Goal: Use online tool/utility: Utilize a website feature to perform a specific function

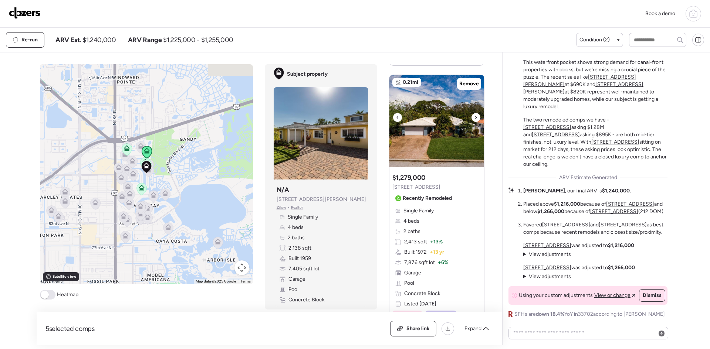
scroll to position [394, 0]
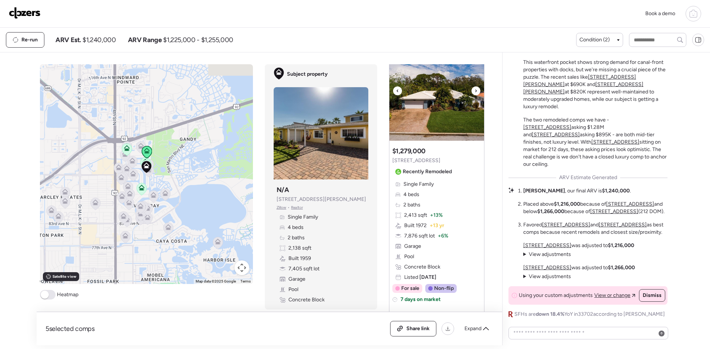
click at [474, 95] on icon at bounding box center [475, 90] width 3 height 9
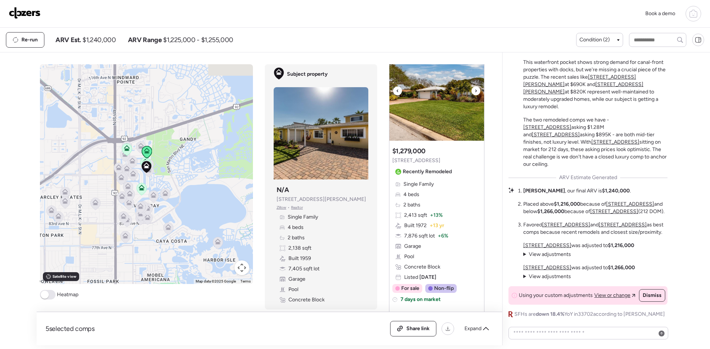
click at [474, 95] on icon at bounding box center [475, 90] width 3 height 9
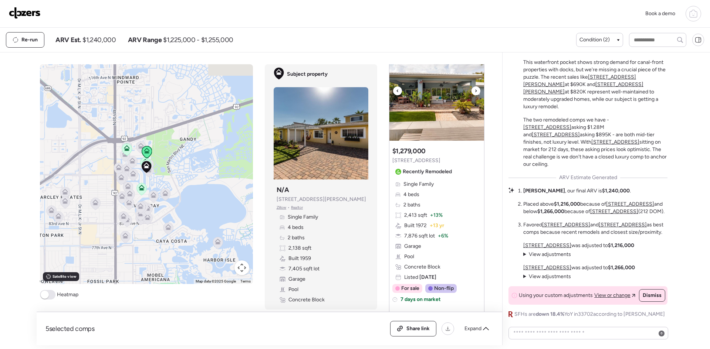
click at [474, 95] on icon at bounding box center [475, 90] width 3 height 9
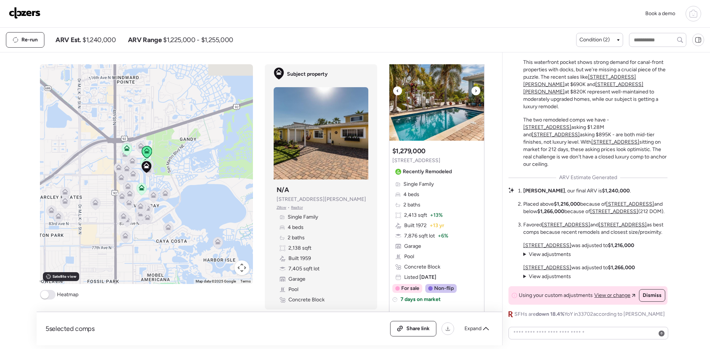
click at [474, 95] on icon at bounding box center [475, 90] width 3 height 9
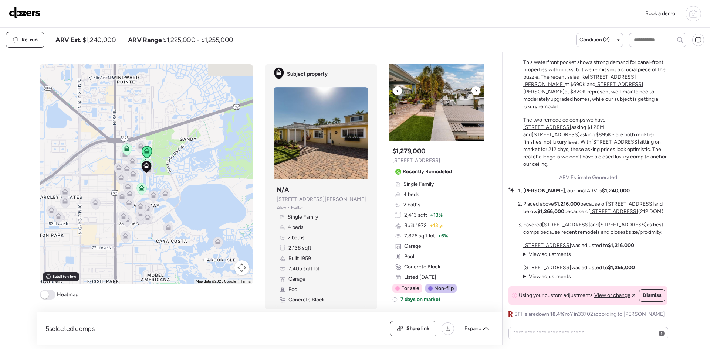
click at [474, 95] on icon at bounding box center [475, 90] width 3 height 9
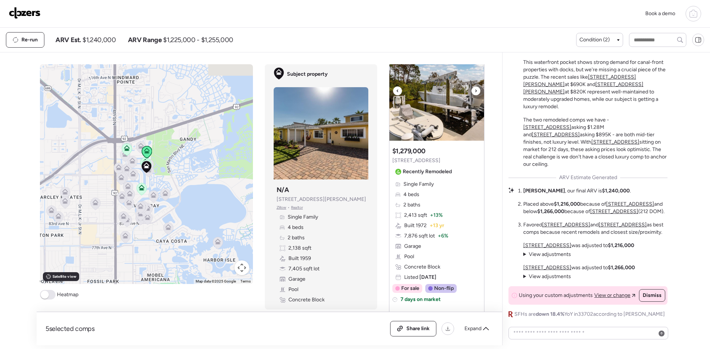
click at [474, 95] on icon at bounding box center [475, 90] width 3 height 9
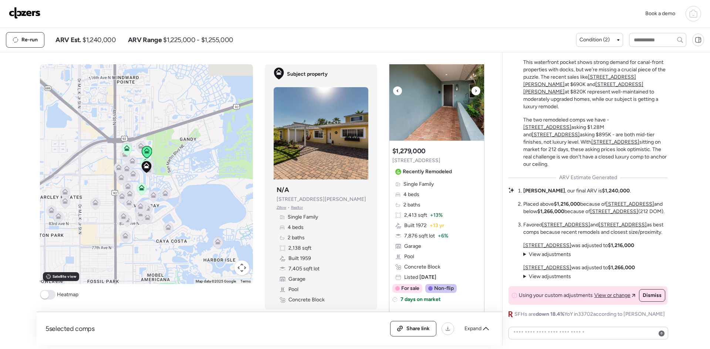
click at [474, 95] on icon at bounding box center [475, 90] width 3 height 9
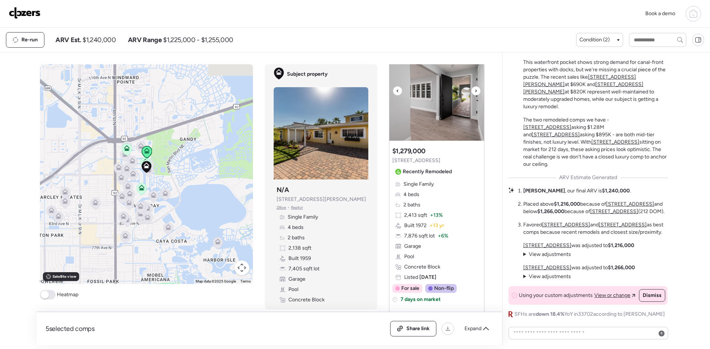
click at [474, 95] on icon at bounding box center [475, 90] width 3 height 9
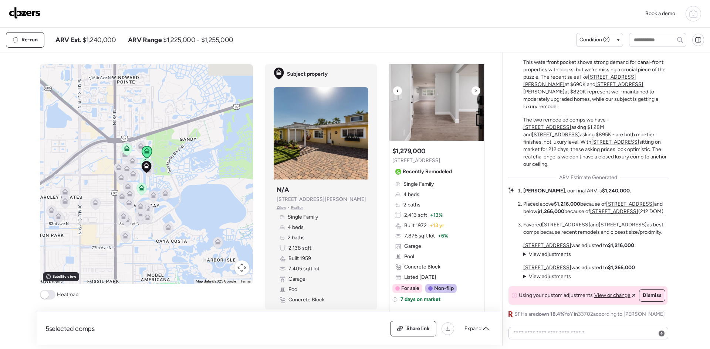
click at [474, 95] on icon at bounding box center [475, 90] width 3 height 9
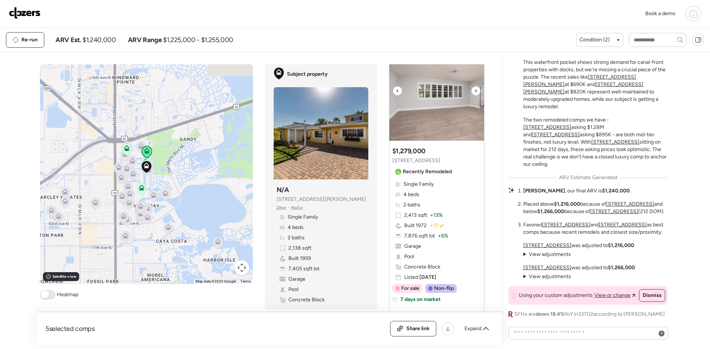
click at [474, 95] on icon at bounding box center [475, 90] width 3 height 9
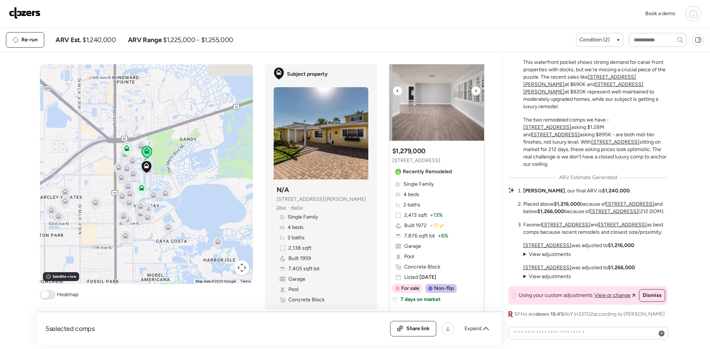
click at [474, 95] on icon at bounding box center [475, 90] width 3 height 9
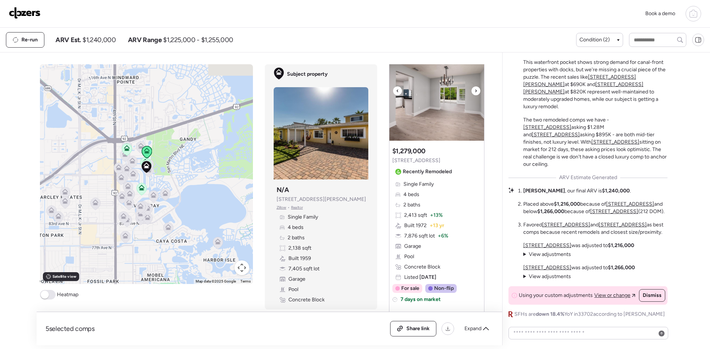
click at [474, 95] on icon at bounding box center [475, 90] width 3 height 9
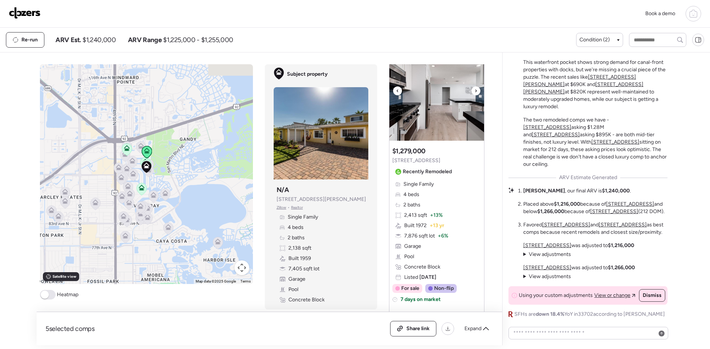
click at [474, 95] on icon at bounding box center [475, 90] width 3 height 9
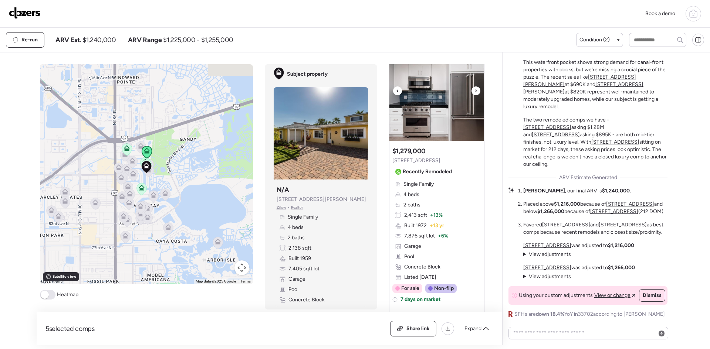
click at [474, 95] on icon at bounding box center [475, 90] width 3 height 9
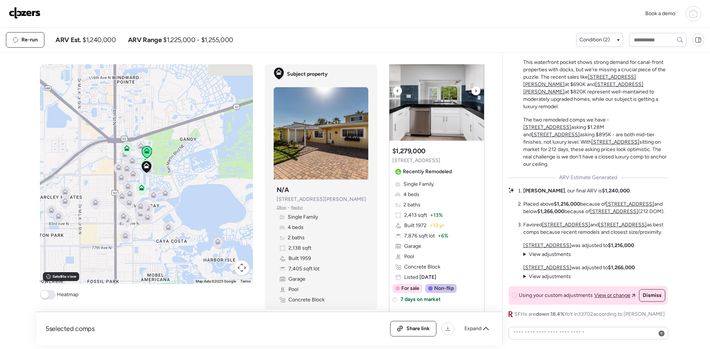
click at [474, 95] on icon at bounding box center [475, 90] width 3 height 9
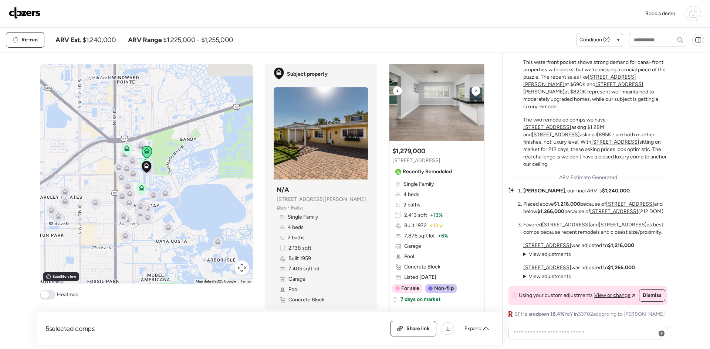
click at [474, 95] on icon at bounding box center [475, 90] width 3 height 9
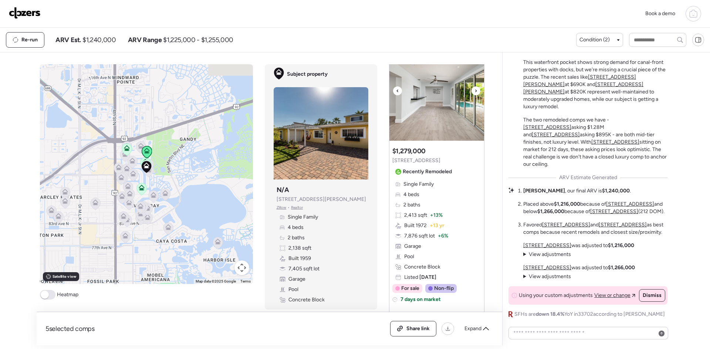
click at [474, 95] on icon at bounding box center [475, 90] width 3 height 9
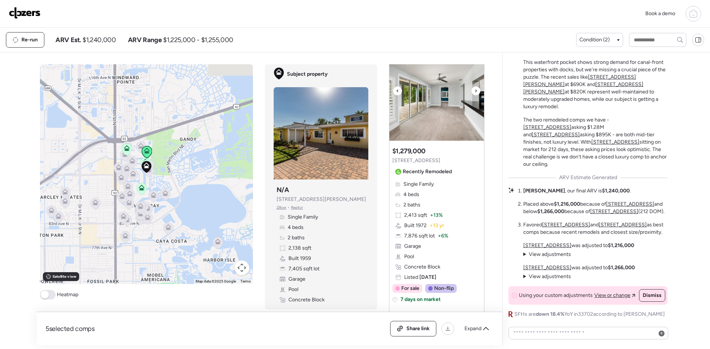
click at [474, 95] on icon at bounding box center [475, 90] width 3 height 9
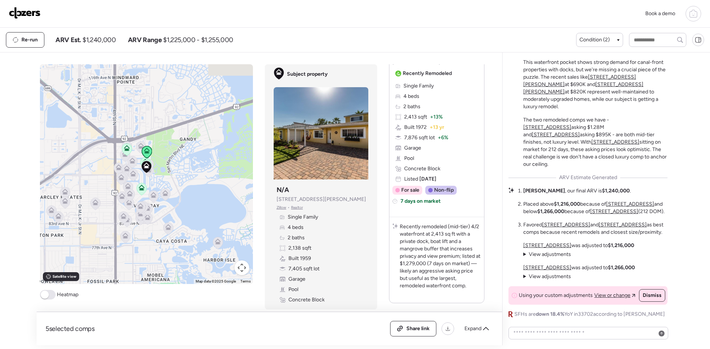
scroll to position [444, 0]
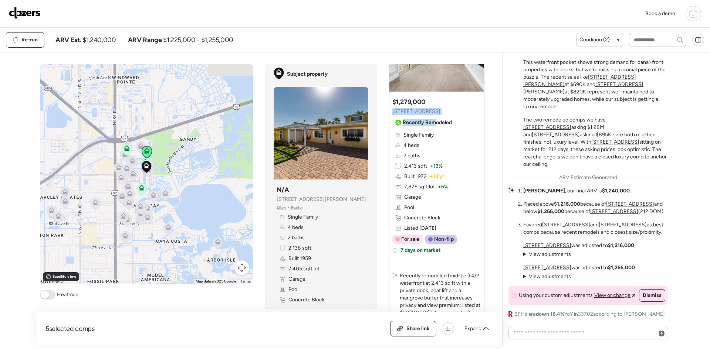
drag, startPoint x: 431, startPoint y: 121, endPoint x: 390, endPoint y: 121, distance: 41.8
click at [392, 121] on div "Suggested comp $1,279,000 9723 Oak St NE Recently Remodeled" at bounding box center [423, 113] width 62 height 31
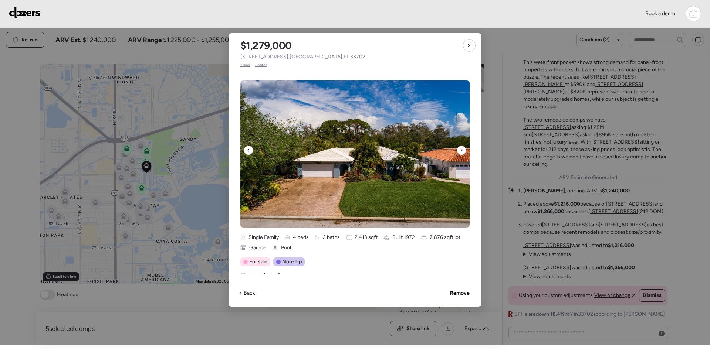
drag, startPoint x: 396, startPoint y: 118, endPoint x: 461, endPoint y: 69, distance: 82.1
click at [461, 69] on div "$1,279,000 9723 Oak St NE , Saint Petersburg , FL 33702 Zillow • Realtor Single…" at bounding box center [354, 170] width 253 height 274
click at [462, 151] on icon at bounding box center [461, 150] width 3 height 9
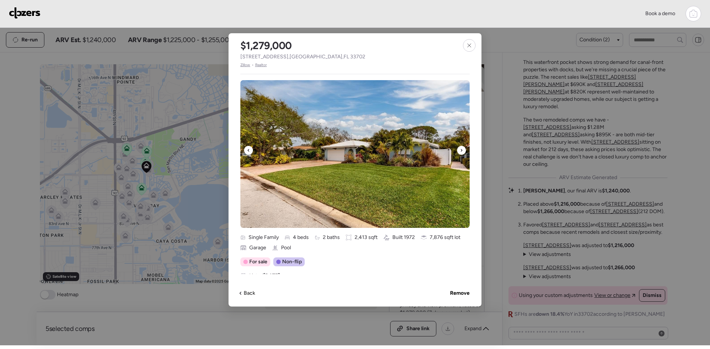
click at [462, 151] on icon at bounding box center [461, 150] width 3 height 9
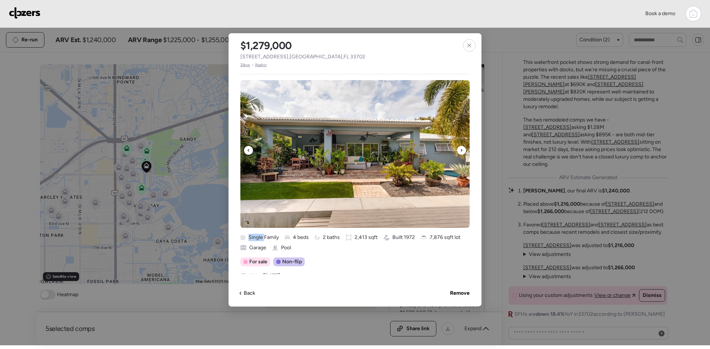
click at [462, 151] on icon at bounding box center [461, 150] width 3 height 9
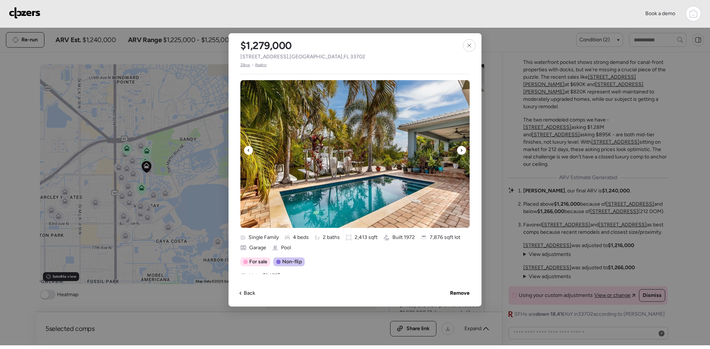
click at [462, 151] on icon at bounding box center [461, 150] width 3 height 9
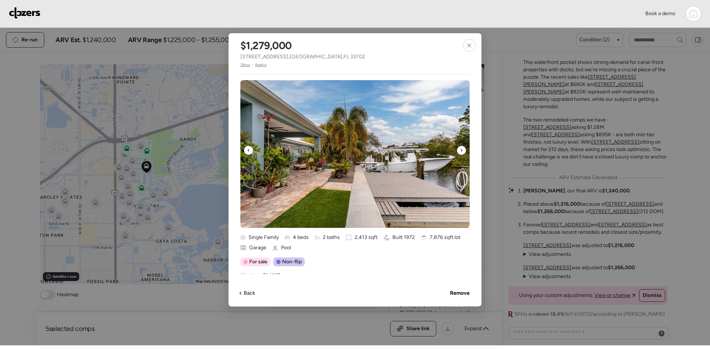
click at [462, 151] on icon at bounding box center [461, 150] width 3 height 9
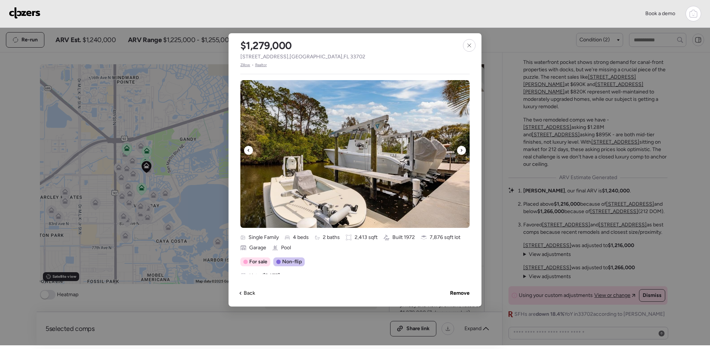
click at [462, 151] on icon at bounding box center [461, 150] width 3 height 9
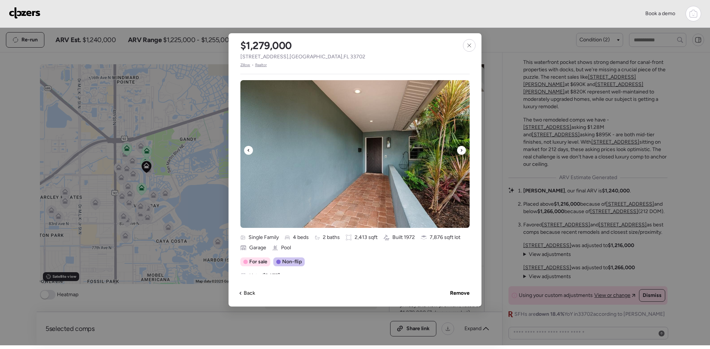
click at [462, 151] on icon at bounding box center [461, 150] width 3 height 9
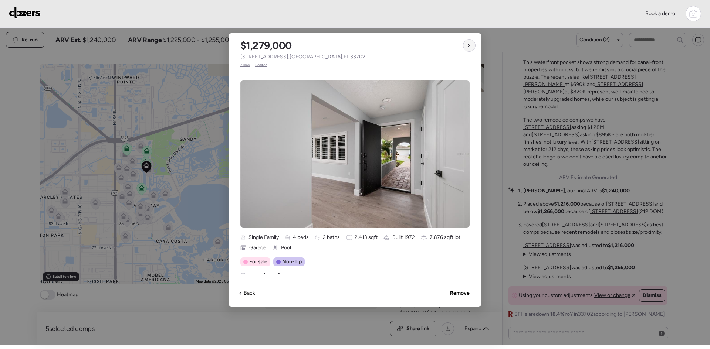
click at [470, 44] on icon at bounding box center [469, 46] width 6 height 6
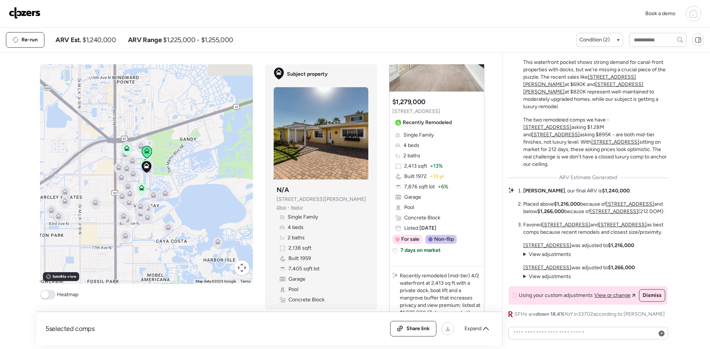
click at [431, 116] on div "Suggested comp $1,279,000 9723 Oak St NE Recently Remodeled" at bounding box center [423, 113] width 62 height 31
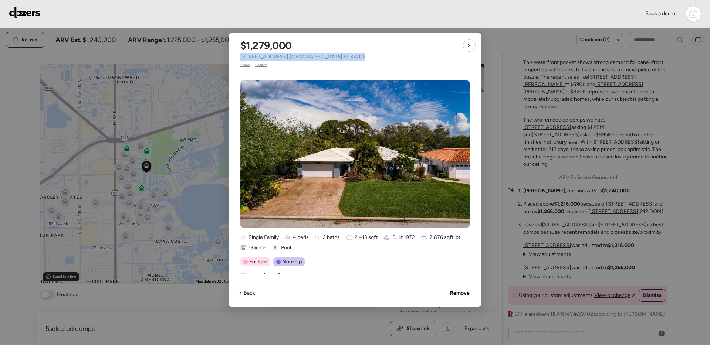
drag, startPoint x: 343, startPoint y: 57, endPoint x: 240, endPoint y: 57, distance: 102.8
click at [240, 57] on div "$1,279,000 9723 Oak St NE , Saint Petersburg , FL 33702 Zillow • Realtor" at bounding box center [302, 50] width 149 height 35
copy span "9723 Oak St NE , Saint Petersburg , FL 33702"
click at [467, 49] on div at bounding box center [469, 45] width 13 height 13
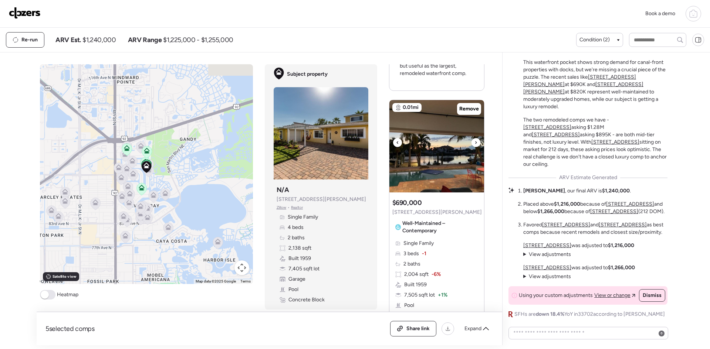
scroll to position [739, 0]
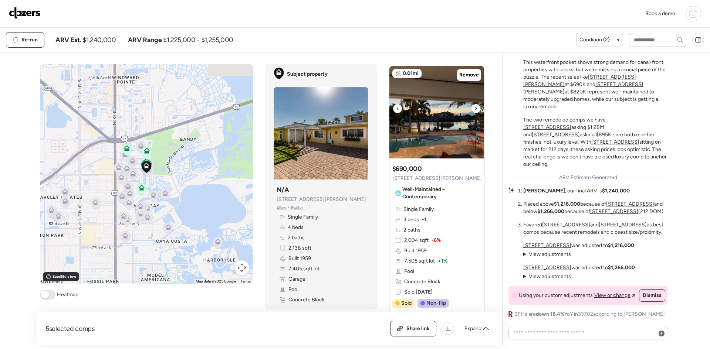
click at [474, 113] on icon at bounding box center [475, 108] width 3 height 9
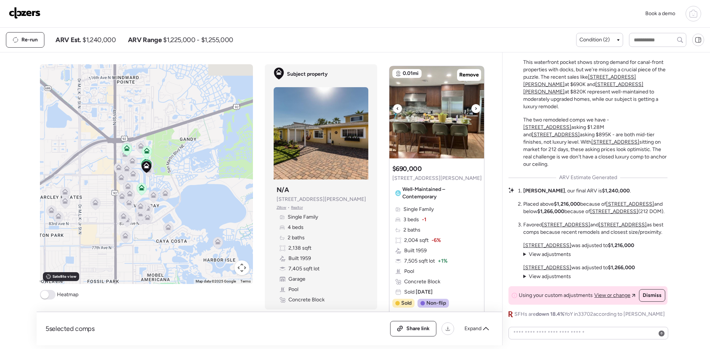
click at [474, 113] on icon at bounding box center [475, 108] width 3 height 9
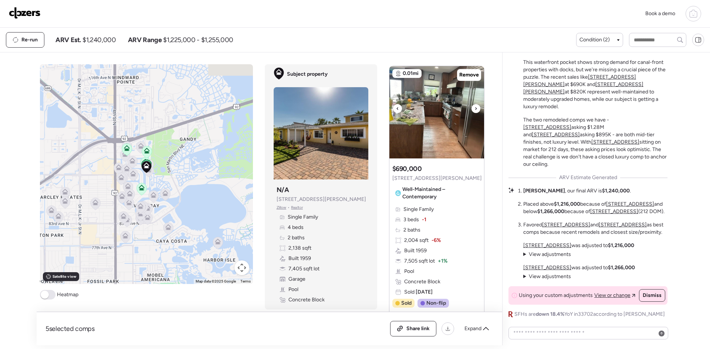
click at [474, 113] on icon at bounding box center [475, 108] width 3 height 9
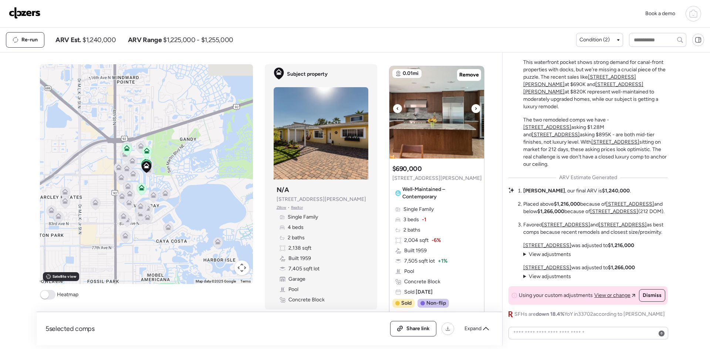
click at [474, 113] on icon at bounding box center [475, 108] width 3 height 9
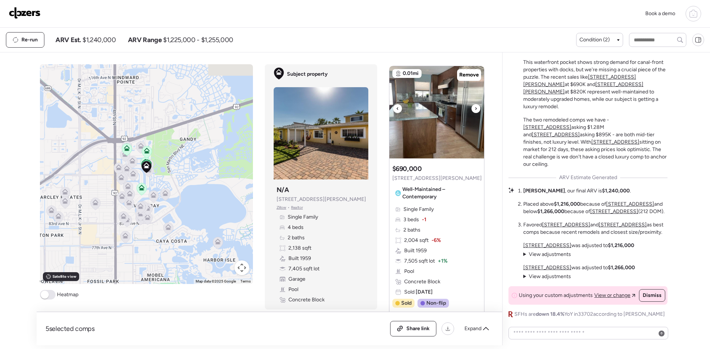
click at [474, 113] on icon at bounding box center [475, 108] width 3 height 9
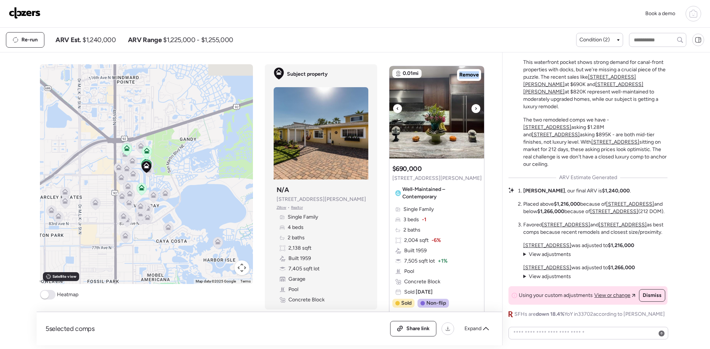
click at [474, 113] on icon at bounding box center [475, 108] width 3 height 9
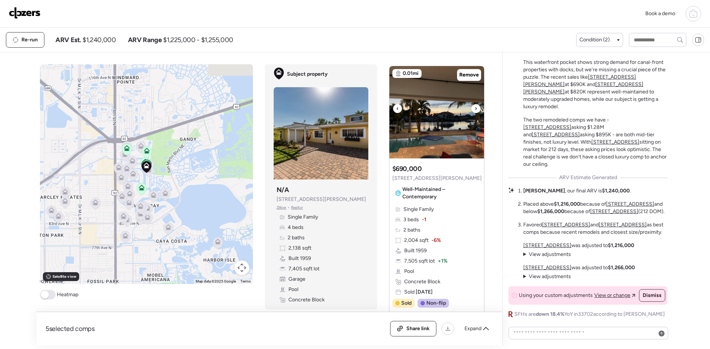
click at [474, 113] on icon at bounding box center [475, 108] width 3 height 9
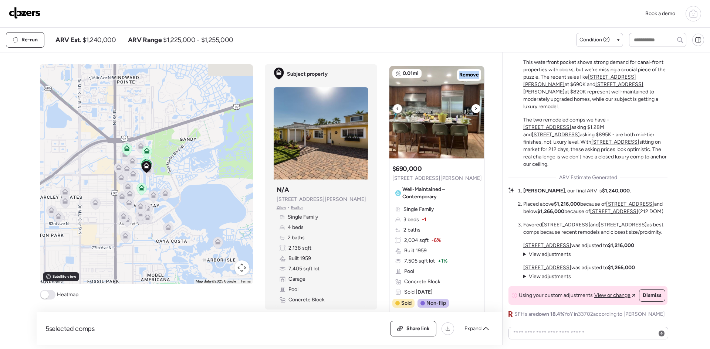
click at [474, 113] on icon at bounding box center [475, 108] width 3 height 9
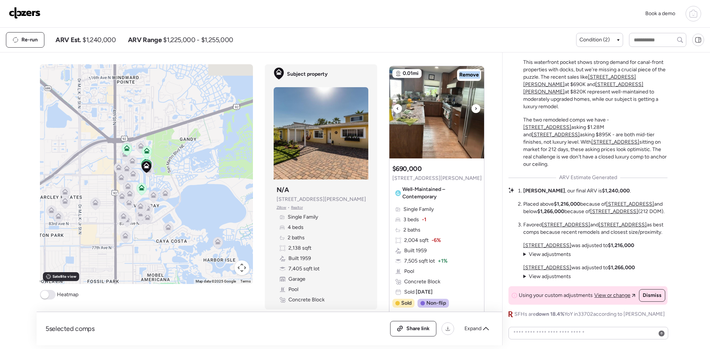
click at [474, 113] on icon at bounding box center [475, 108] width 3 height 9
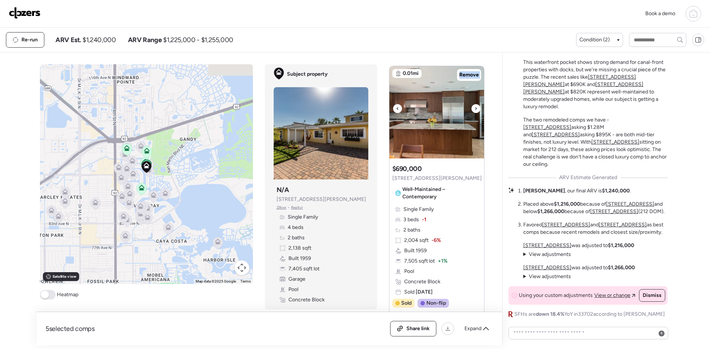
click at [474, 113] on icon at bounding box center [475, 108] width 3 height 9
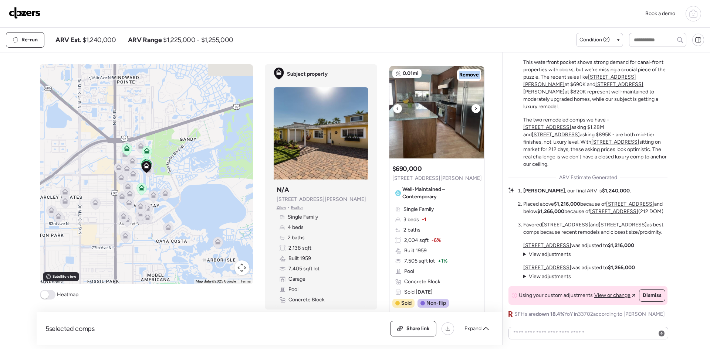
click at [474, 113] on icon at bounding box center [475, 108] width 3 height 9
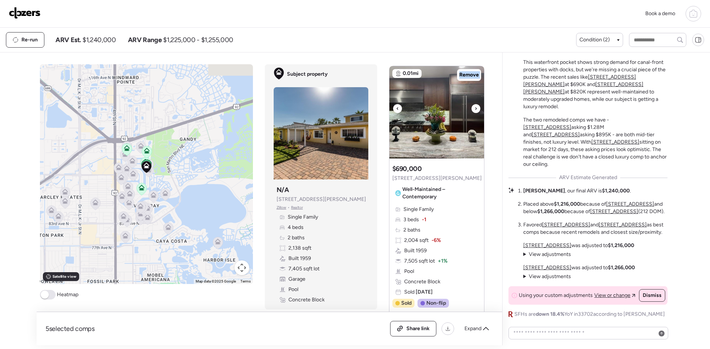
click at [474, 113] on icon at bounding box center [475, 108] width 3 height 9
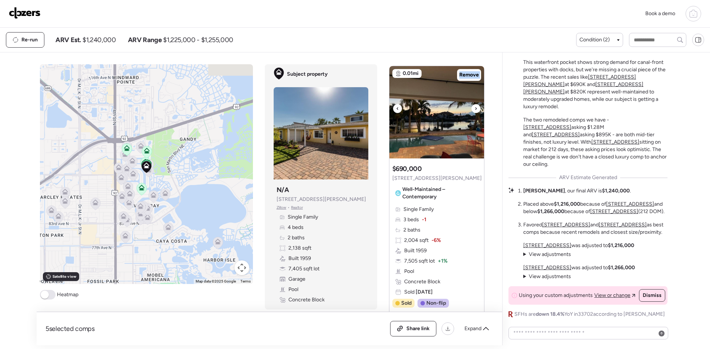
click at [474, 113] on icon at bounding box center [475, 108] width 3 height 9
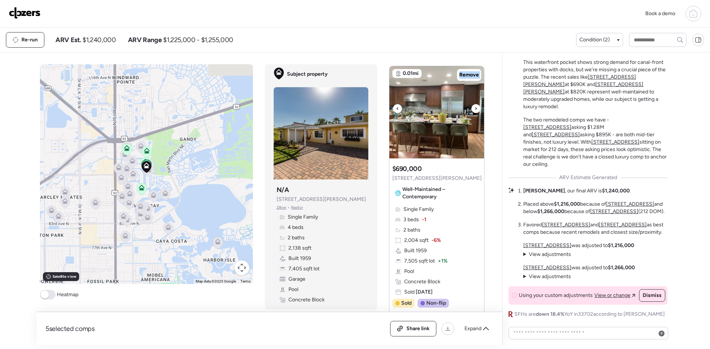
click at [474, 113] on icon at bounding box center [475, 108] width 3 height 9
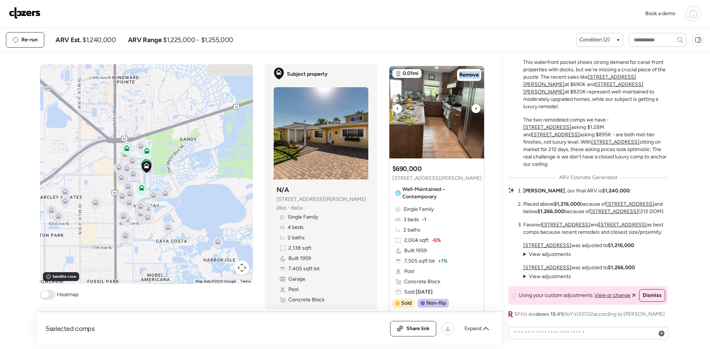
click at [474, 113] on icon at bounding box center [475, 108] width 3 height 9
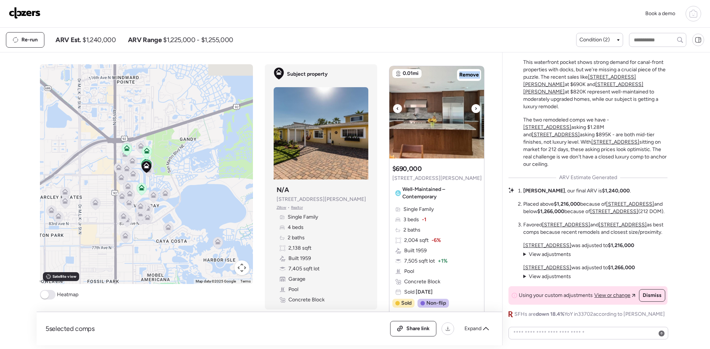
click at [474, 113] on icon at bounding box center [475, 108] width 3 height 9
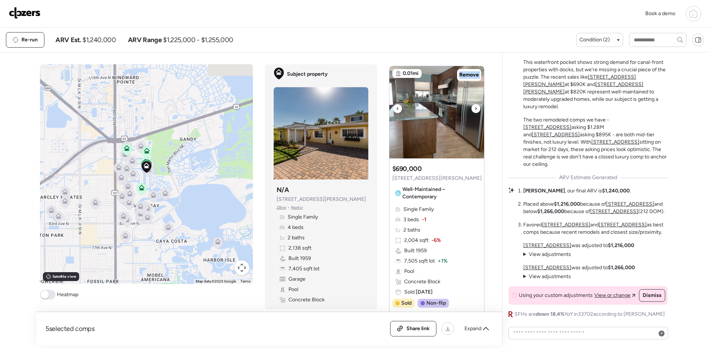
click at [474, 113] on icon at bounding box center [475, 108] width 3 height 9
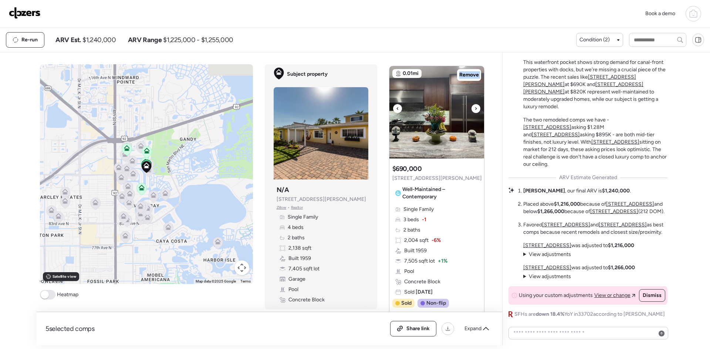
click at [474, 113] on icon at bounding box center [475, 108] width 3 height 9
